Goal: Navigation & Orientation: Find specific page/section

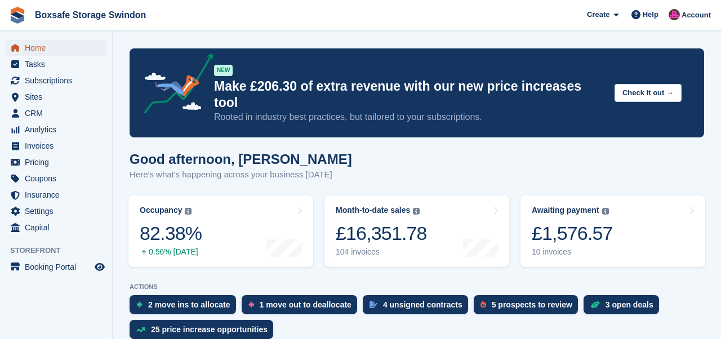
click at [37, 51] on span "Home" at bounding box center [59, 48] width 68 height 16
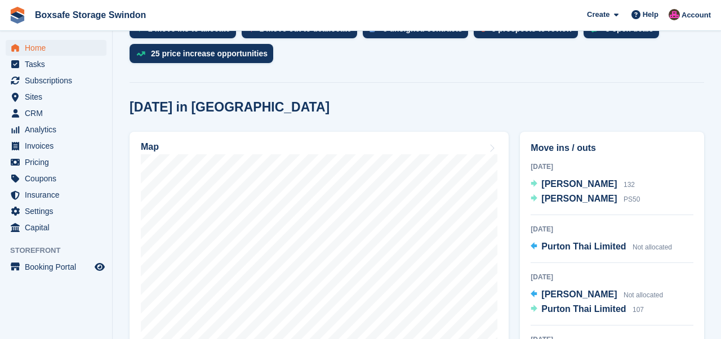
scroll to position [290, 0]
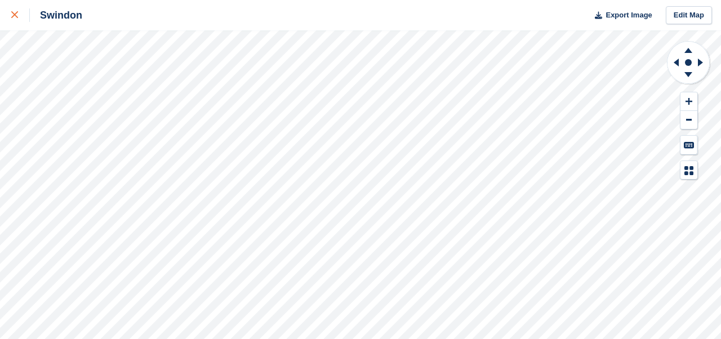
click at [17, 14] on icon at bounding box center [14, 14] width 7 height 7
click at [10, 16] on link at bounding box center [15, 15] width 30 height 30
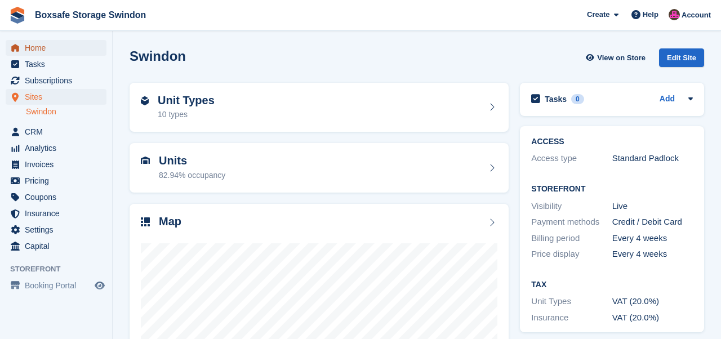
click at [35, 44] on span "Home" at bounding box center [59, 48] width 68 height 16
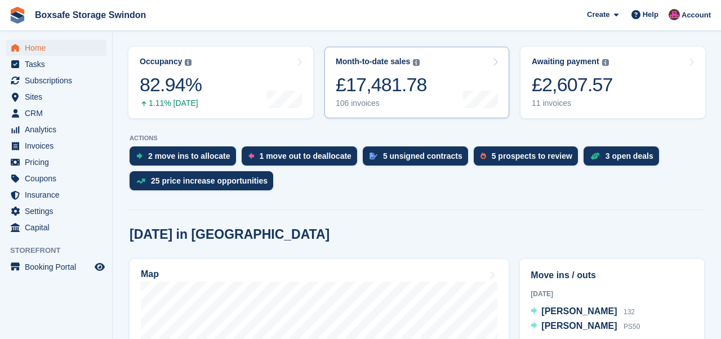
scroll to position [149, 0]
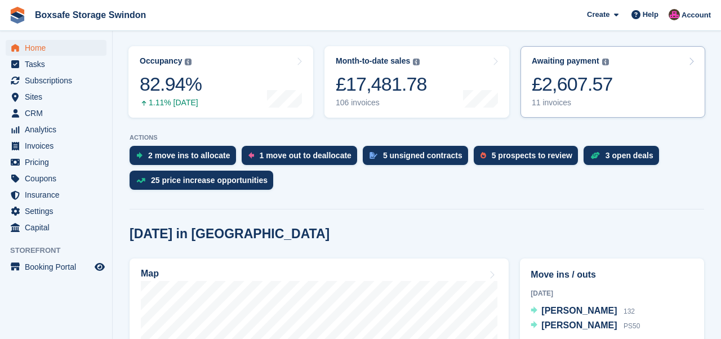
click at [584, 75] on div "£2,607.57" at bounding box center [572, 84] width 81 height 23
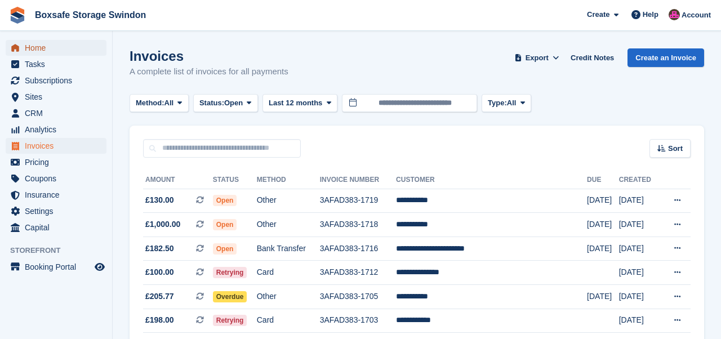
click at [35, 48] on span "Home" at bounding box center [59, 48] width 68 height 16
